Goal: Information Seeking & Learning: Learn about a topic

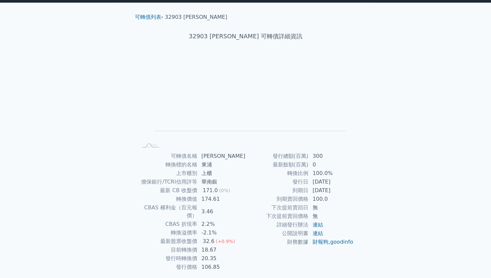
scroll to position [28, 0]
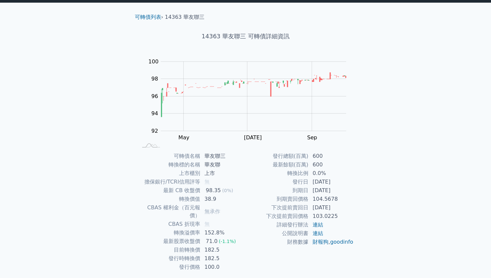
scroll to position [26, 0]
